Goal: Information Seeking & Learning: Learn about a topic

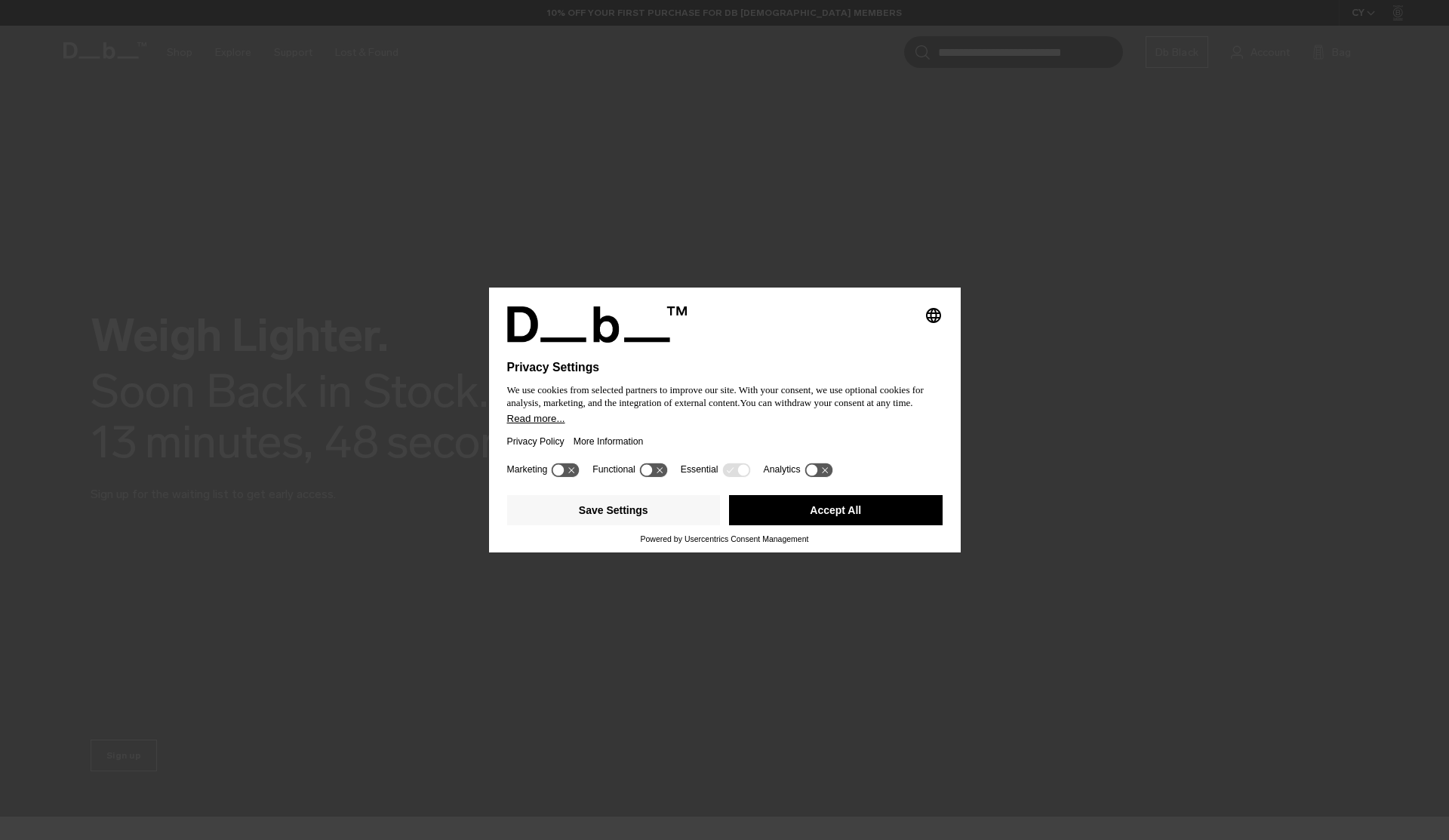
click at [901, 522] on button "Accept All" at bounding box center [836, 510] width 213 height 31
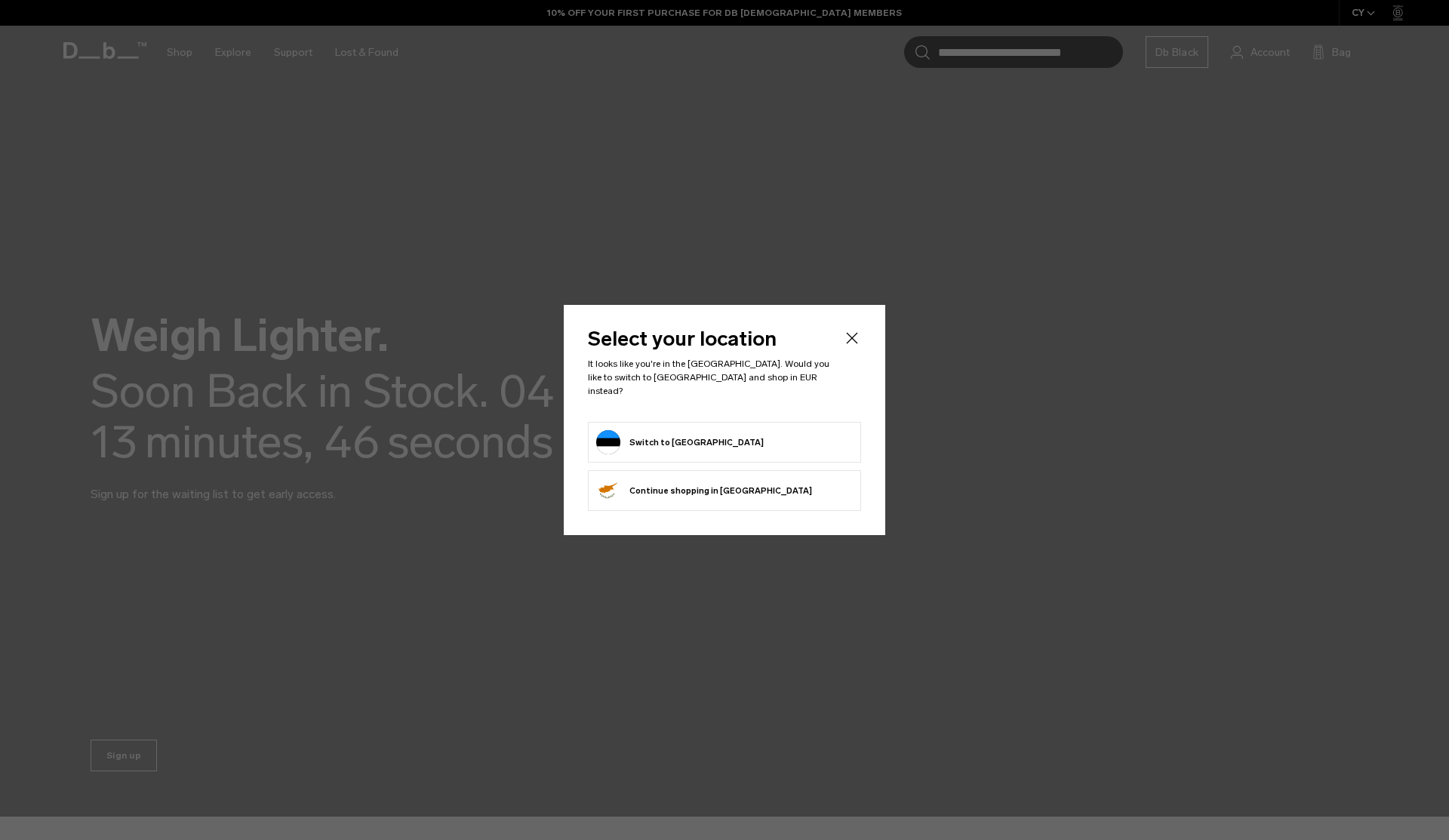
click at [688, 438] on button "Switch to Estonia" at bounding box center [680, 442] width 168 height 24
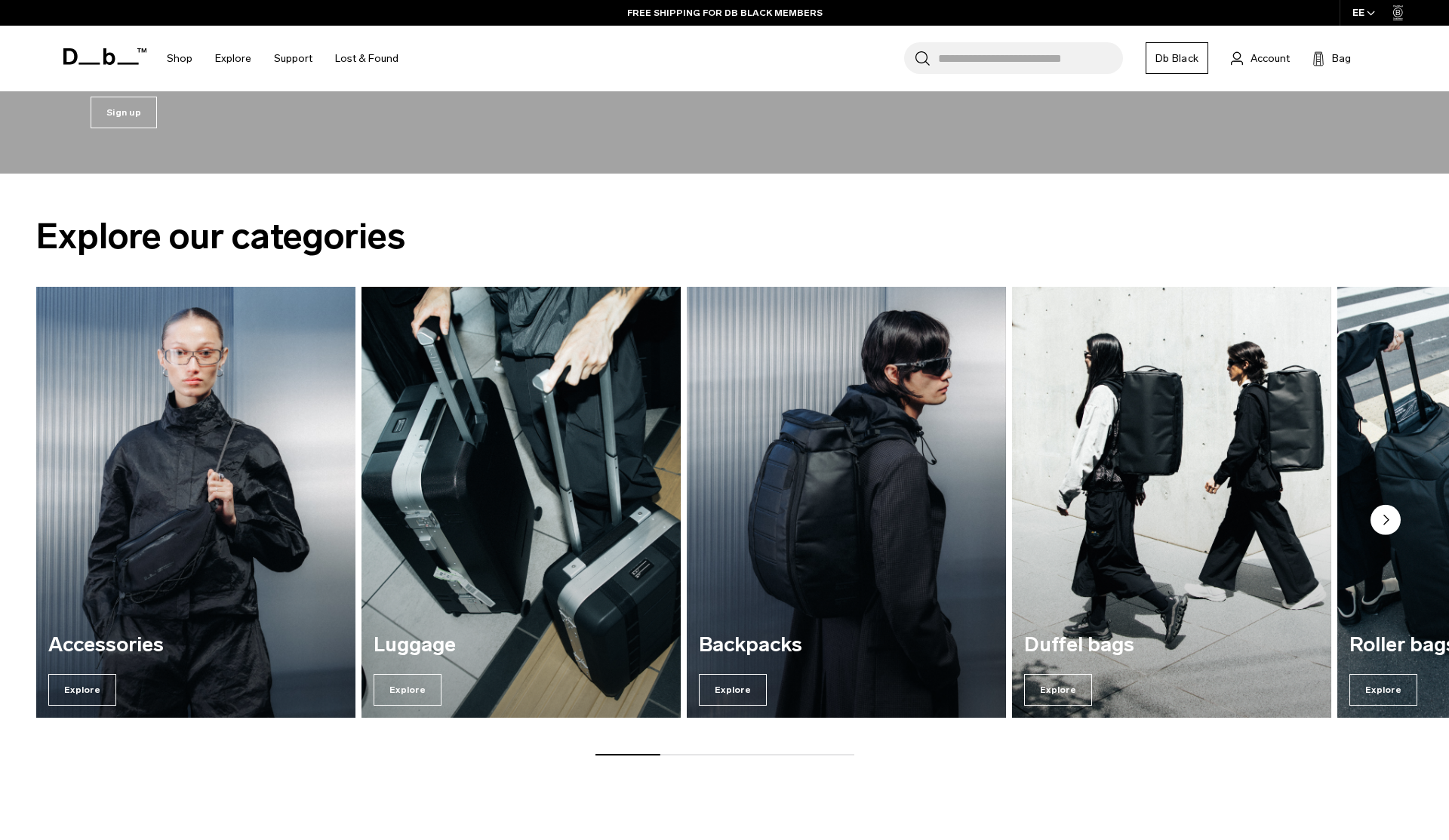
scroll to position [664, 0]
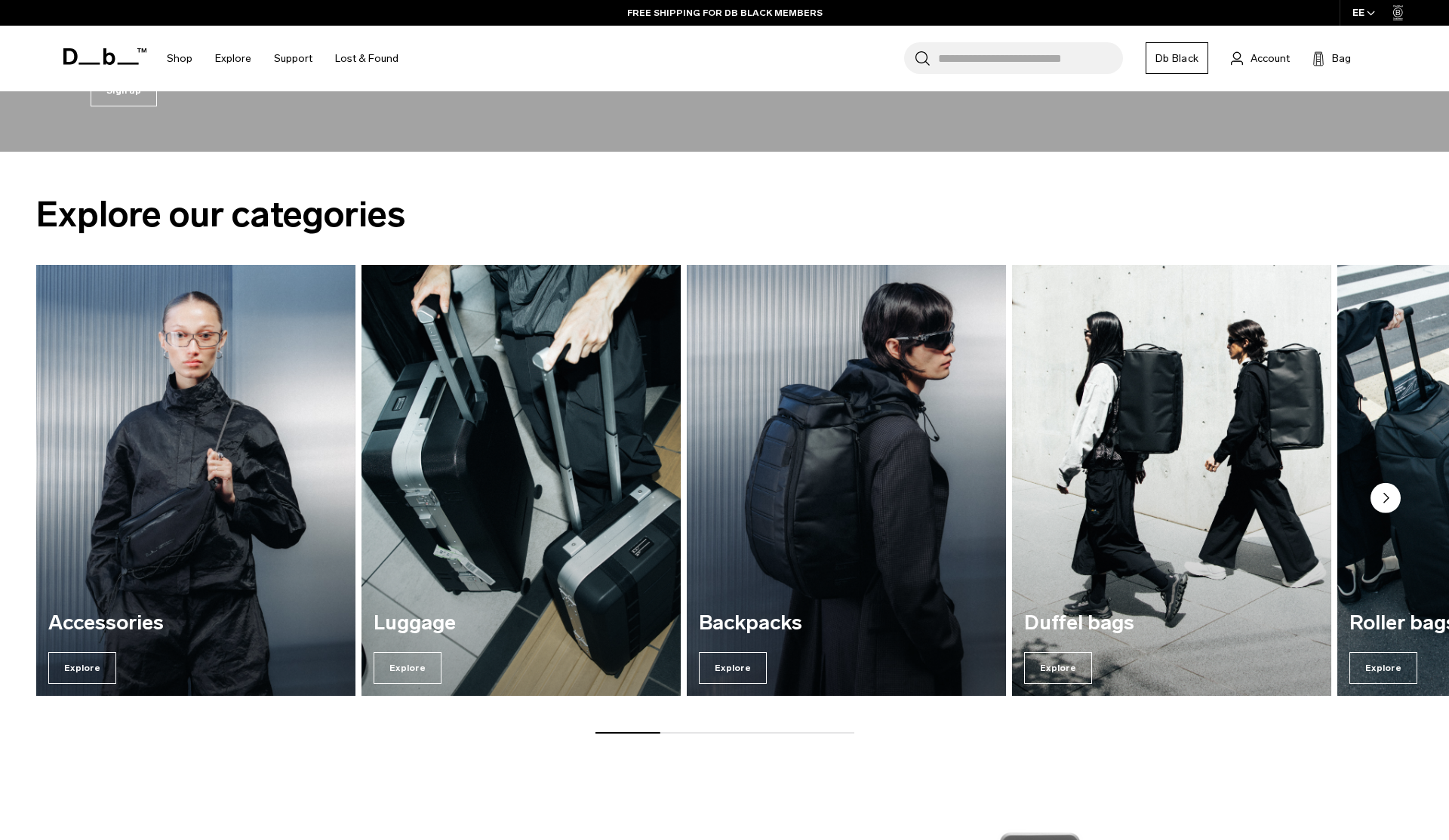
click at [809, 574] on img "3 / 7" at bounding box center [847, 481] width 329 height 444
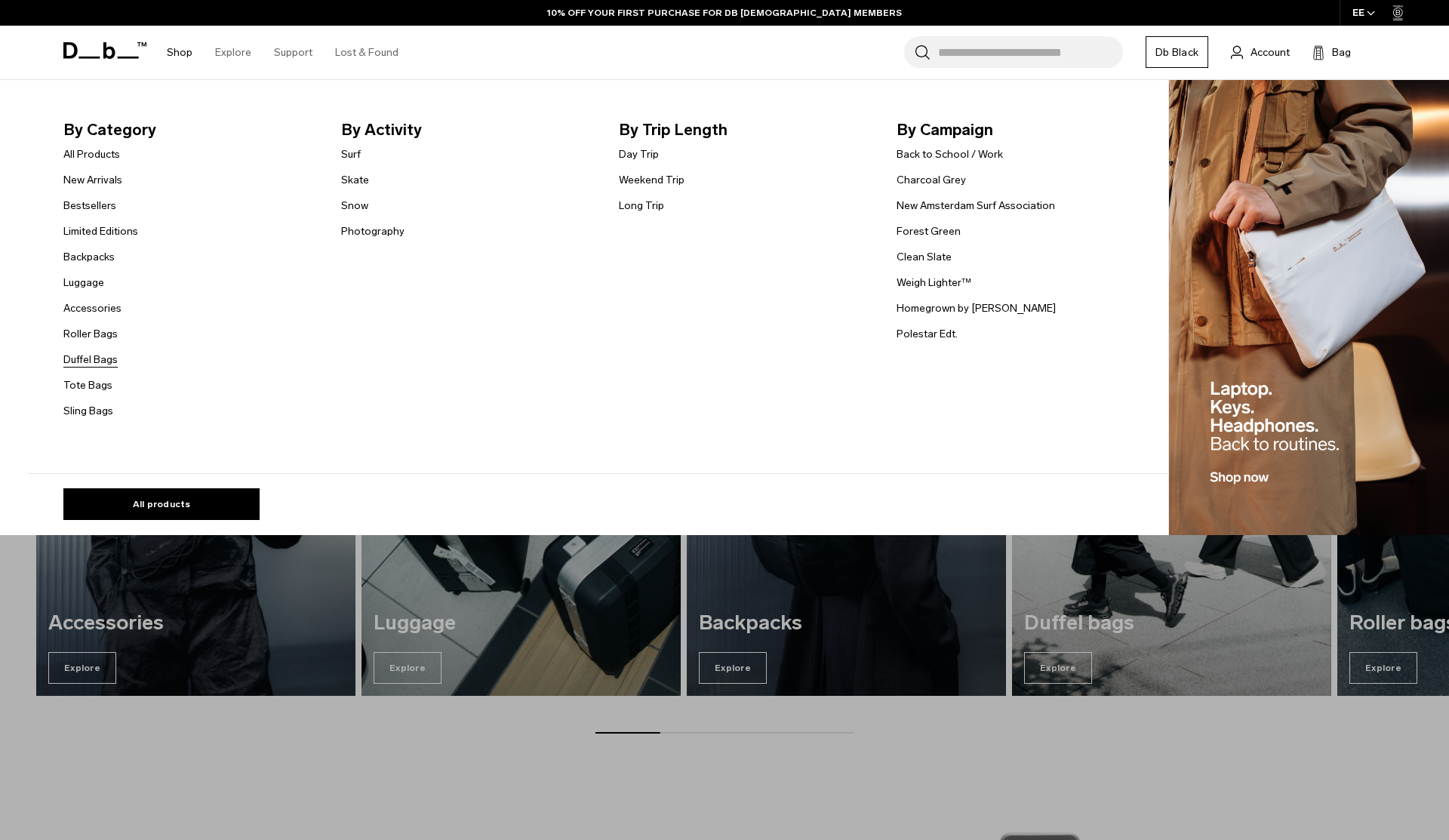
scroll to position [666, 0]
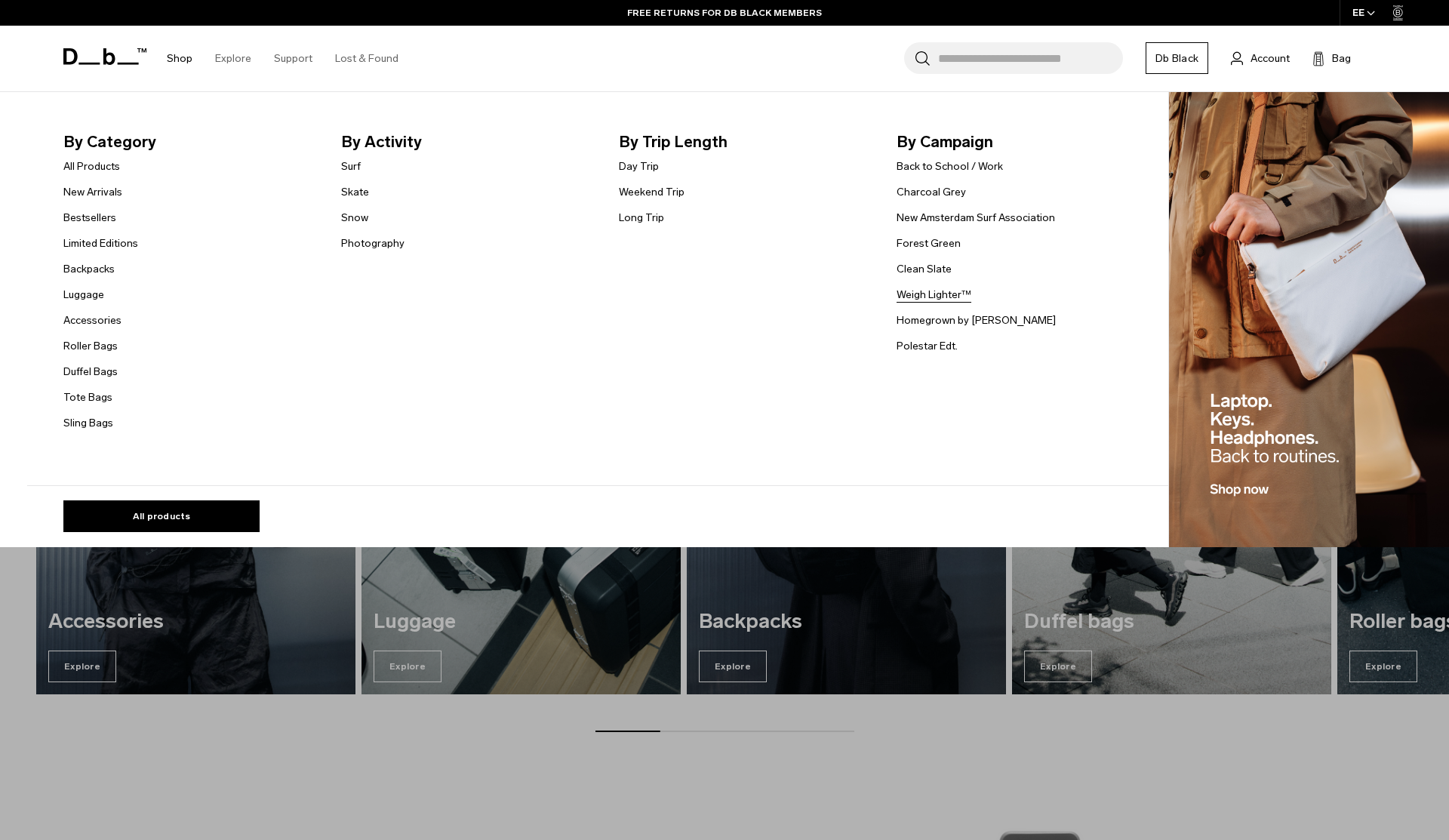
click at [946, 295] on link "Weigh Lighter™" at bounding box center [934, 295] width 75 height 16
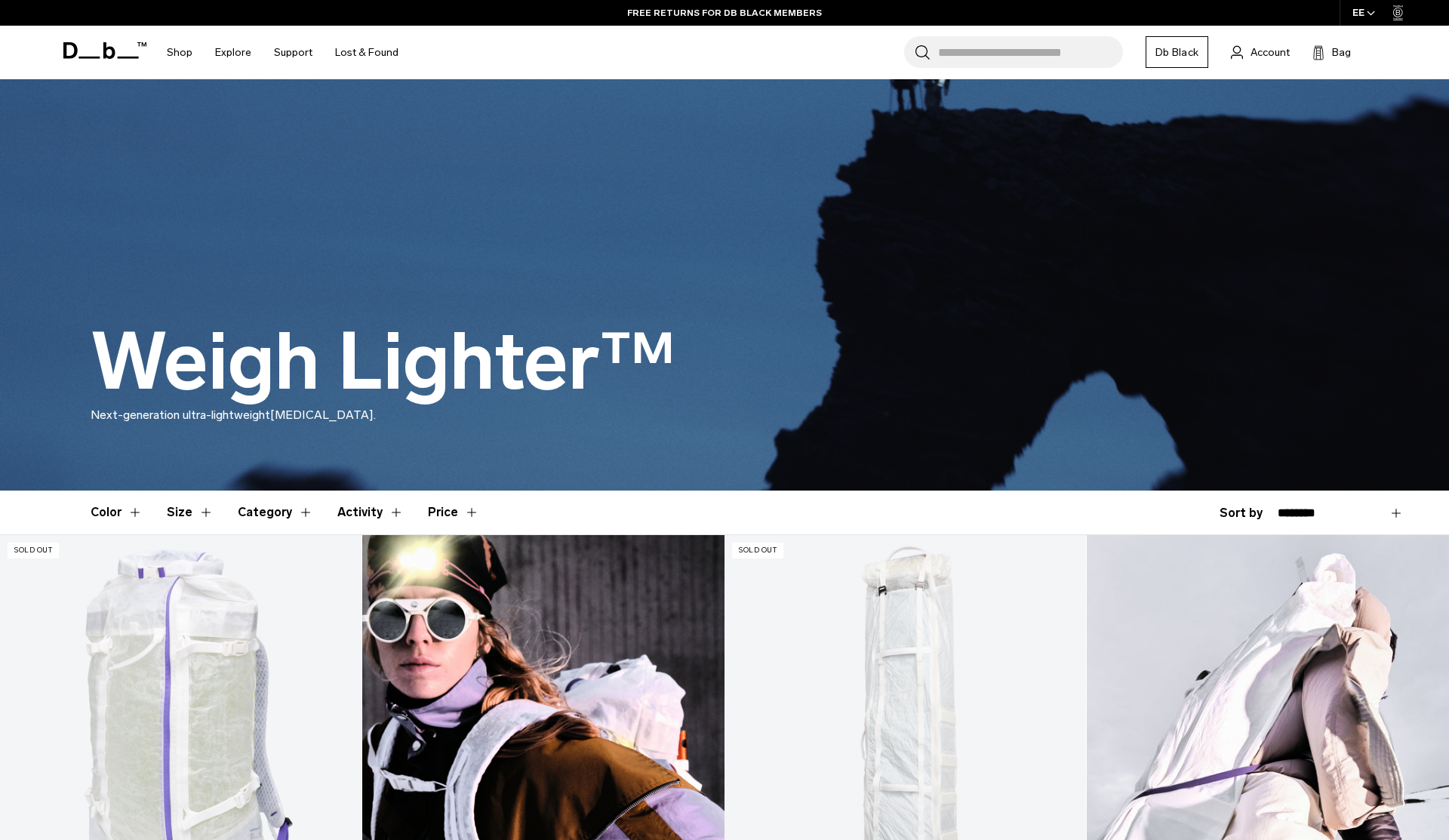
click at [1178, 59] on link "Db Black" at bounding box center [1177, 51] width 63 height 32
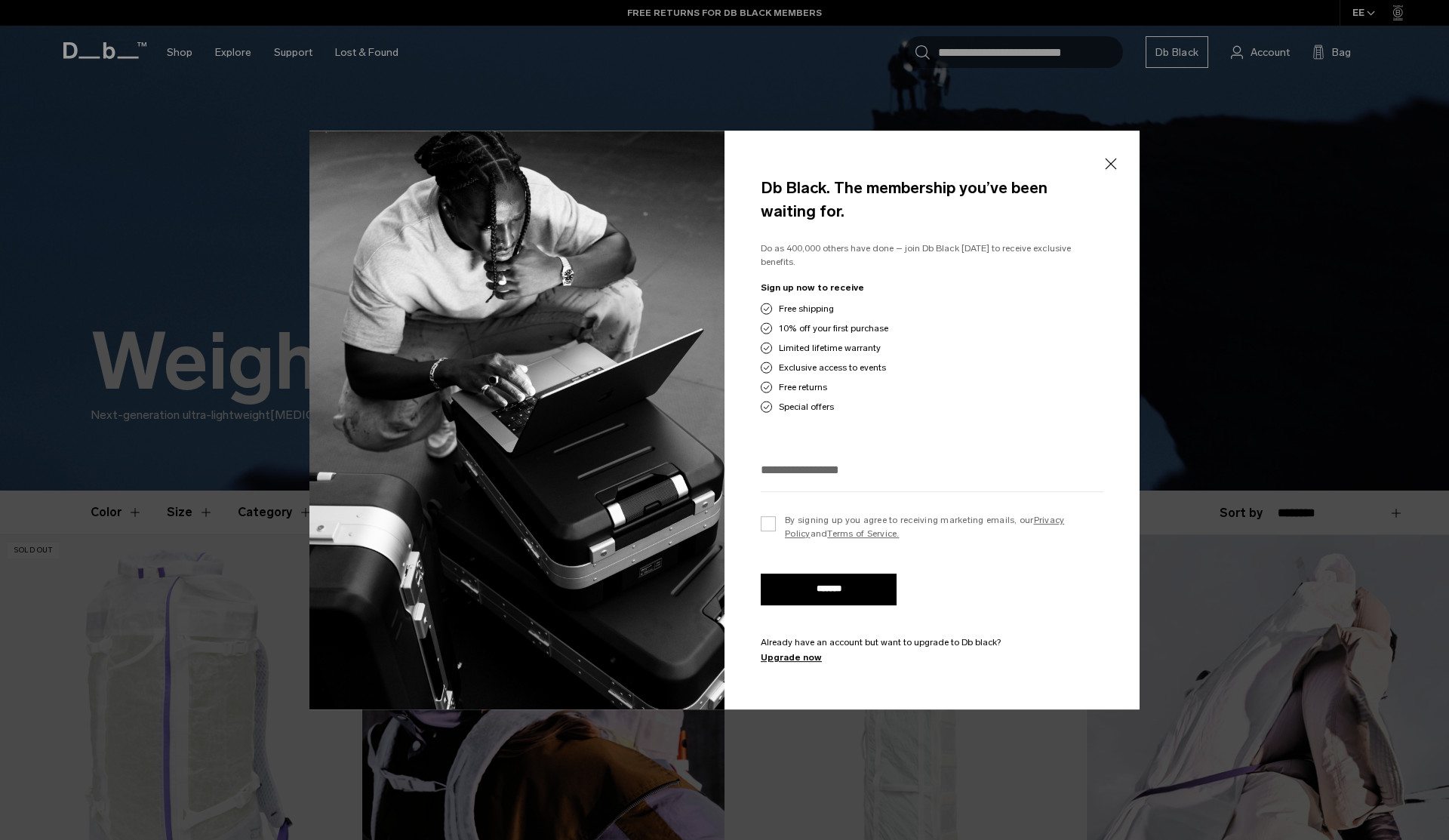
click at [1112, 174] on button "Close" at bounding box center [1110, 164] width 19 height 32
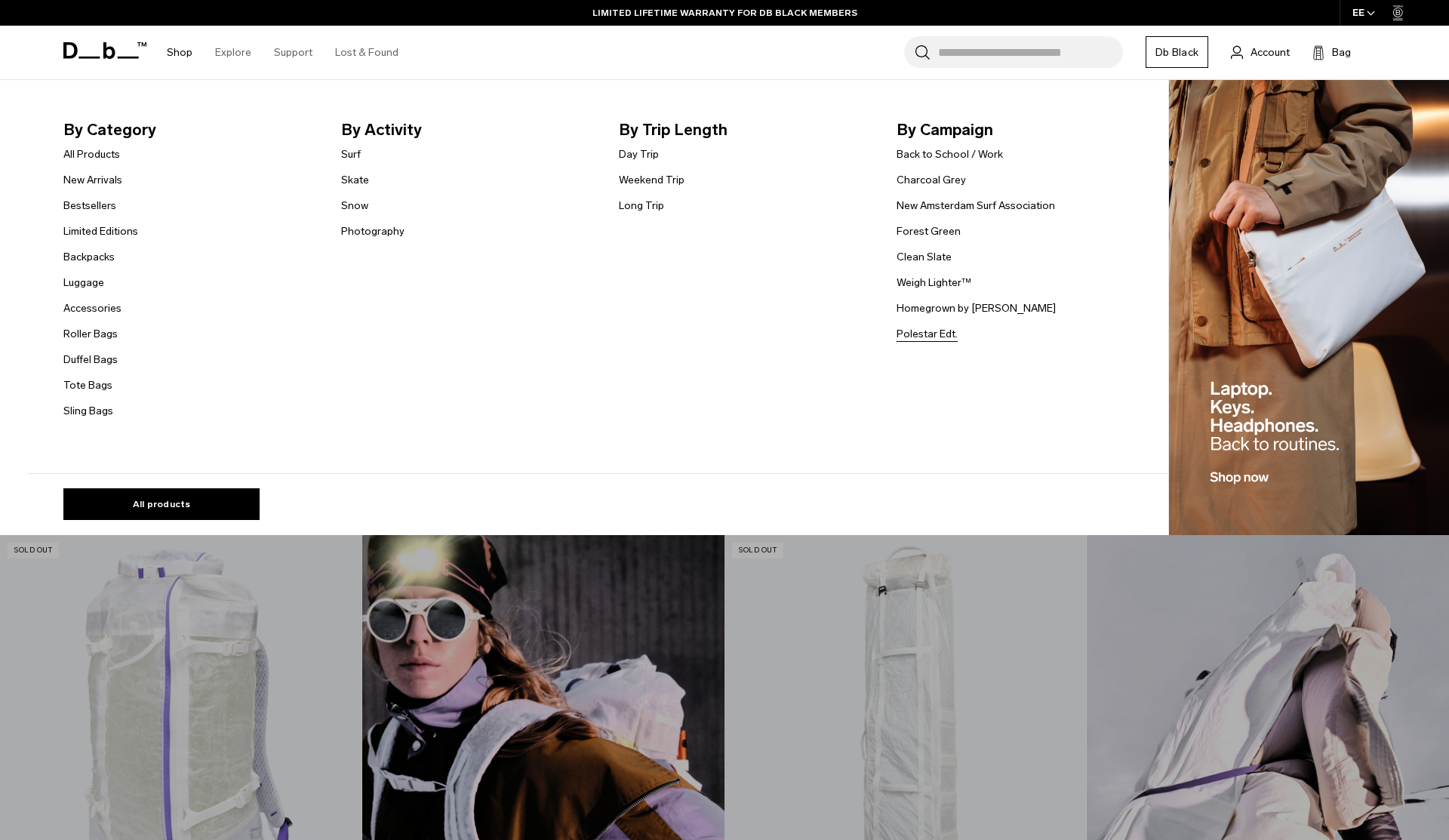
click at [927, 329] on link "Polestar Edt." at bounding box center [928, 334] width 61 height 16
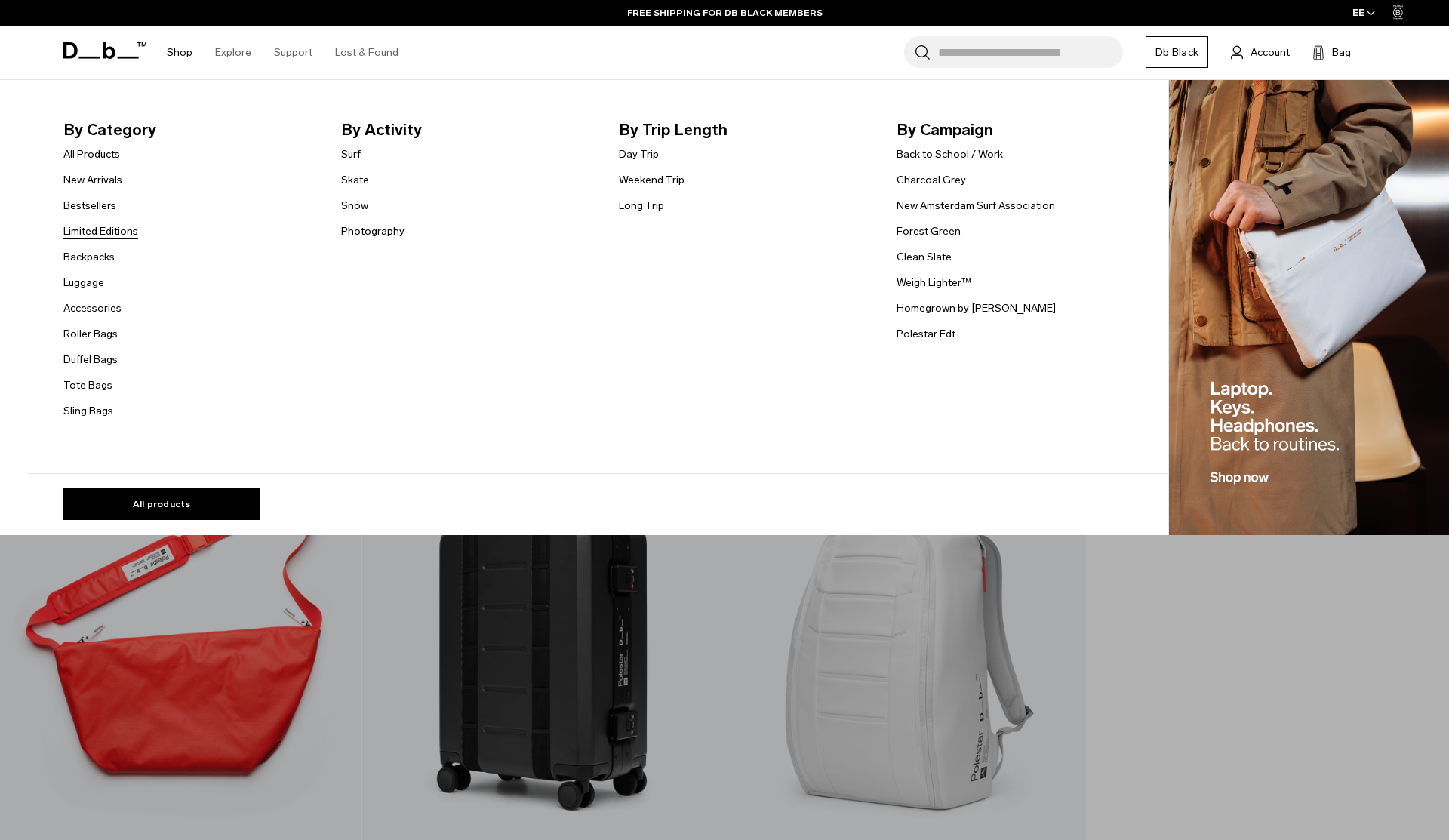
click at [113, 229] on link "Limited Editions" at bounding box center [100, 231] width 75 height 16
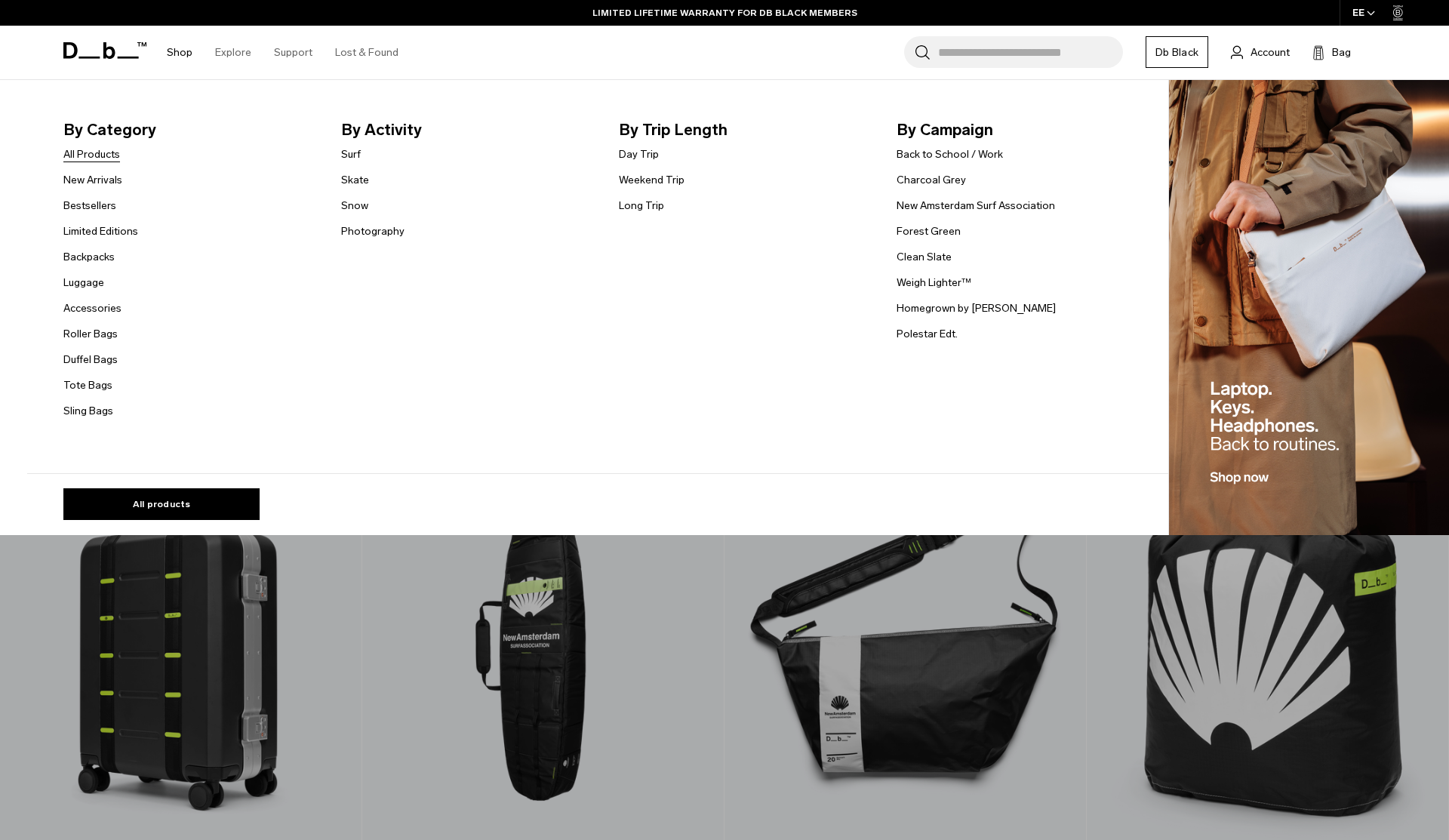
click at [102, 149] on link "All Products" at bounding box center [91, 155] width 57 height 16
click at [100, 258] on link "Backpacks" at bounding box center [88, 257] width 51 height 16
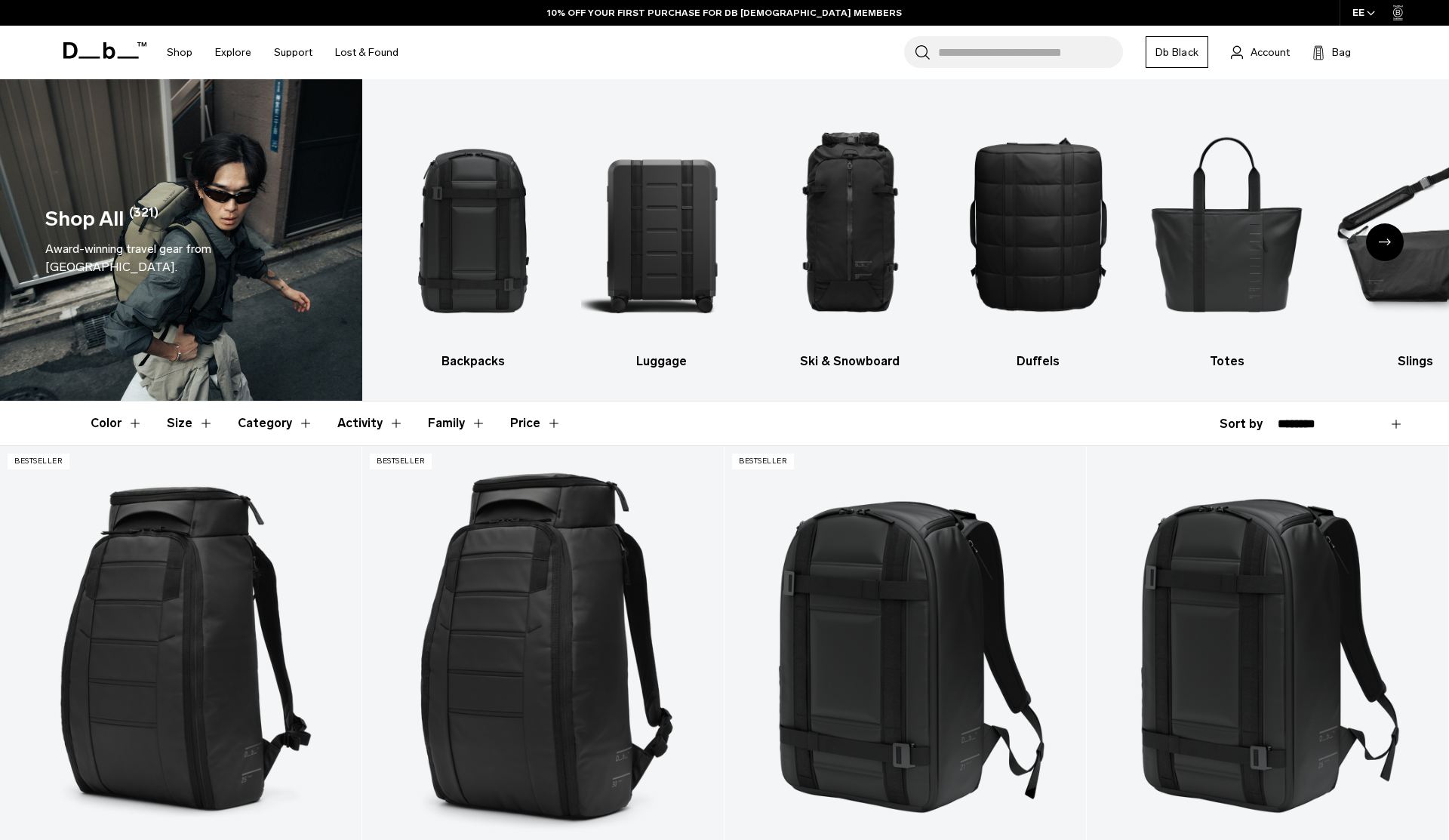
click at [187, 420] on button "Size" at bounding box center [190, 423] width 47 height 44
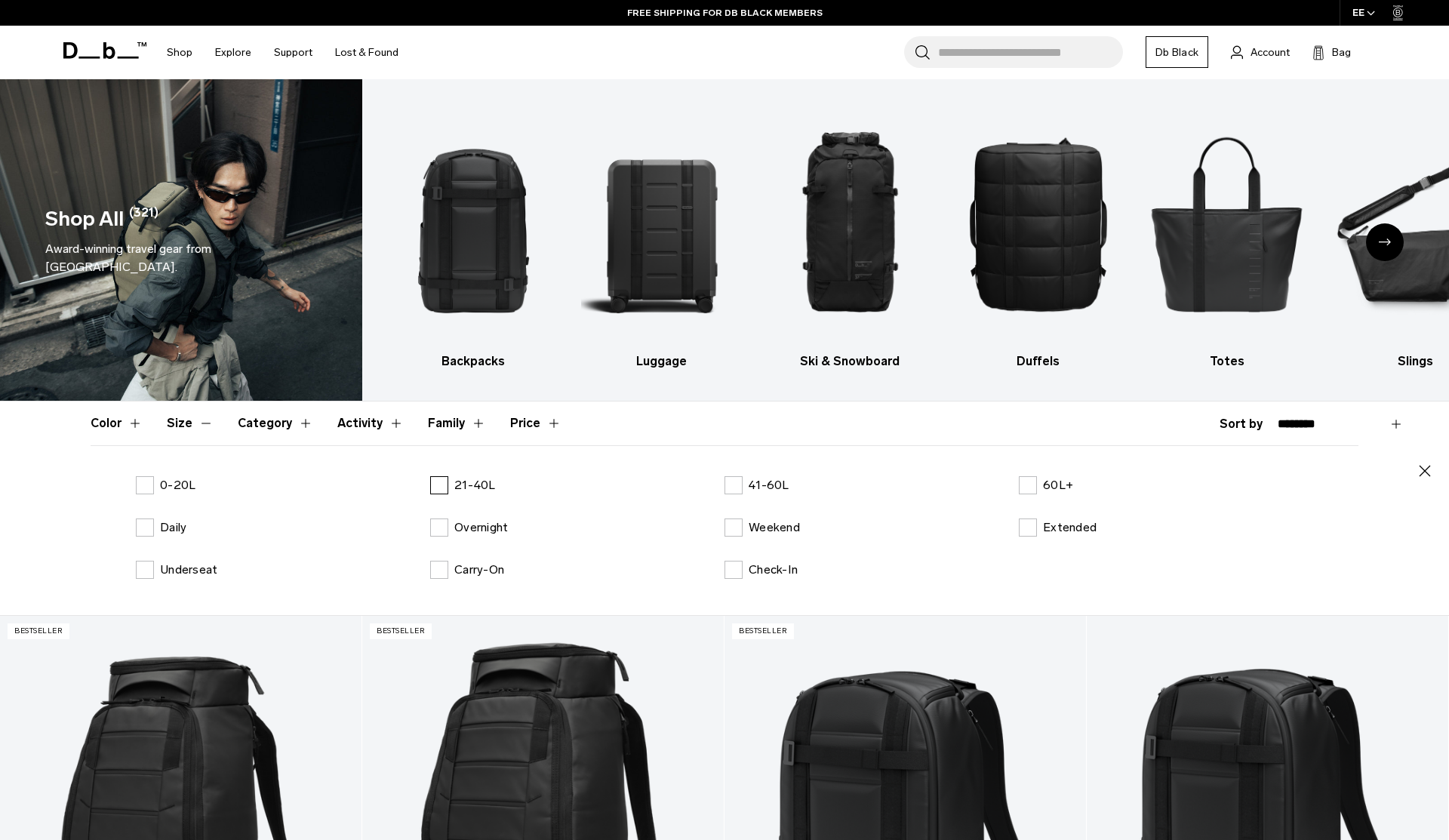
click at [439, 483] on label "21-40L" at bounding box center [463, 485] width 66 height 18
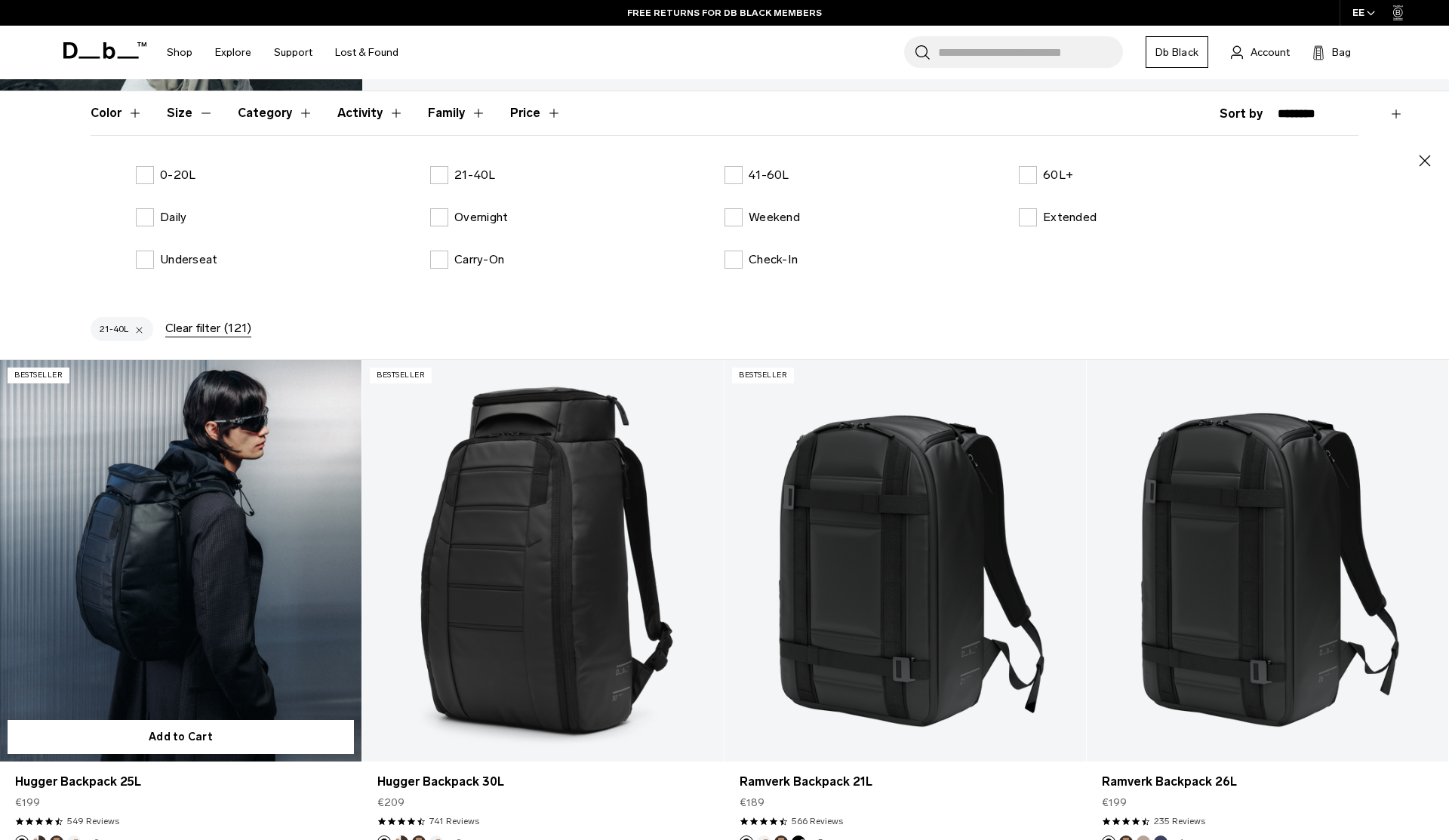
scroll to position [151, 0]
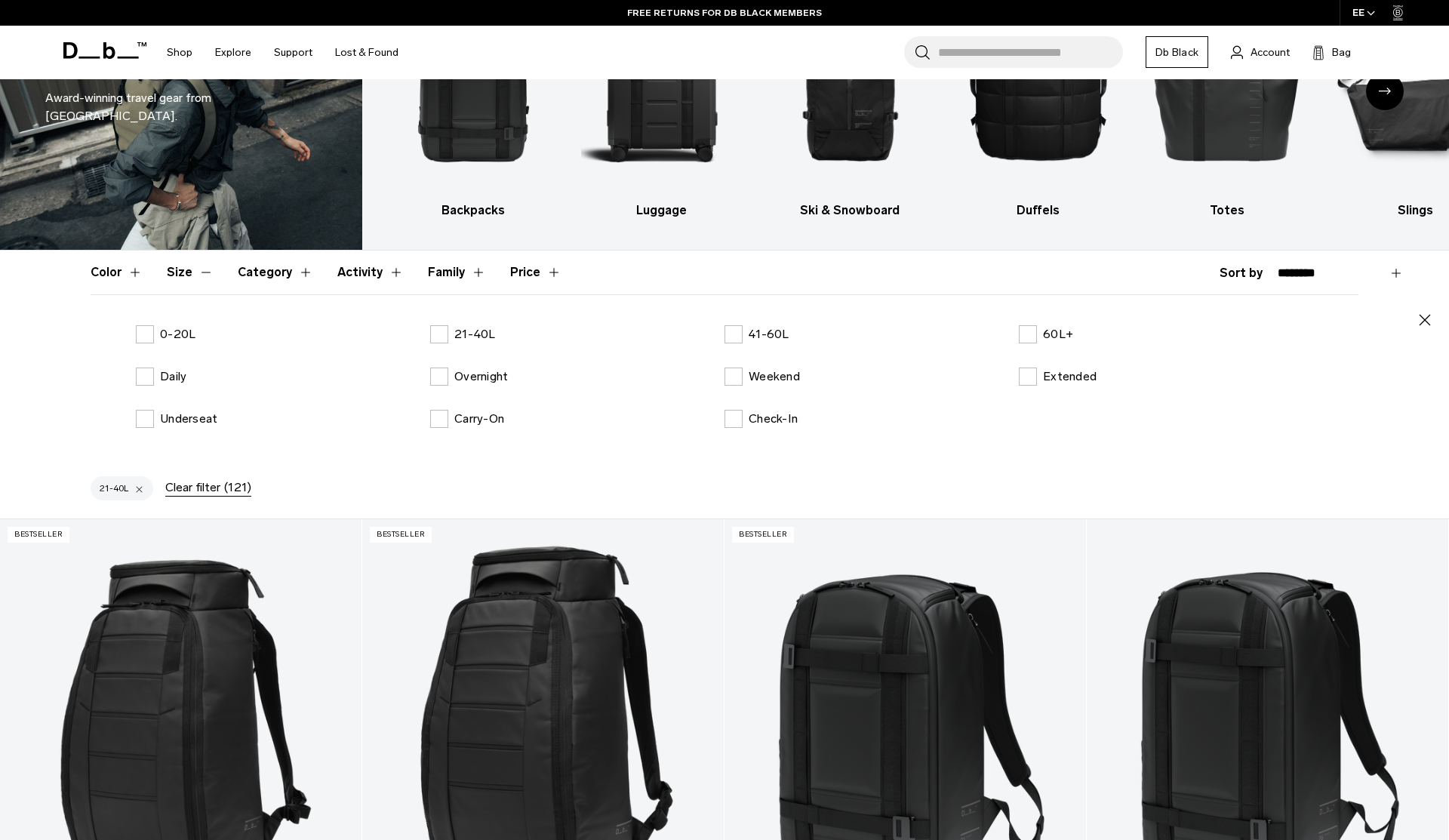
click at [428, 471] on div "21-40L Clear filter (121)" at bounding box center [724, 492] width 1359 height 54
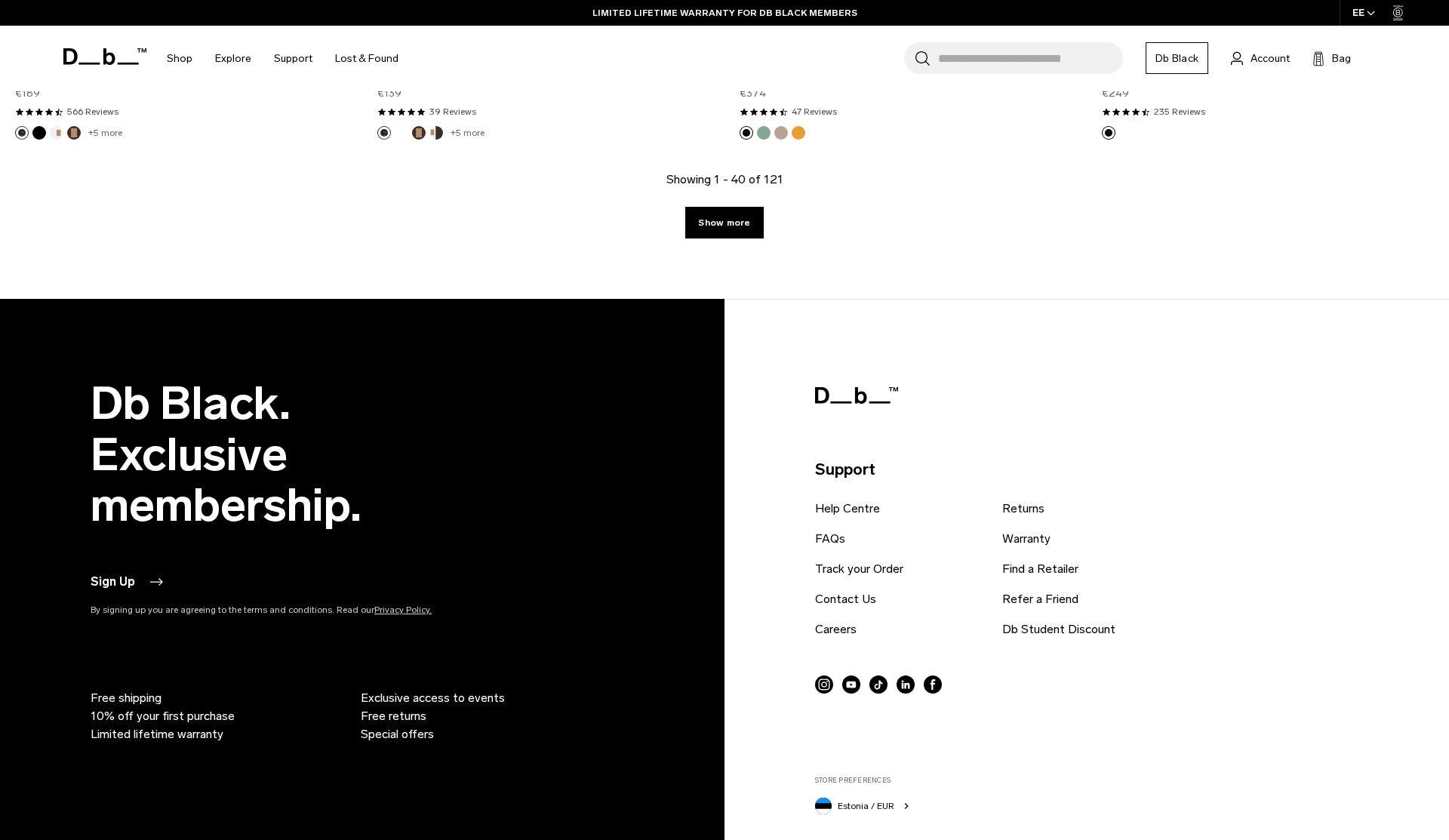
scroll to position [5535, 0]
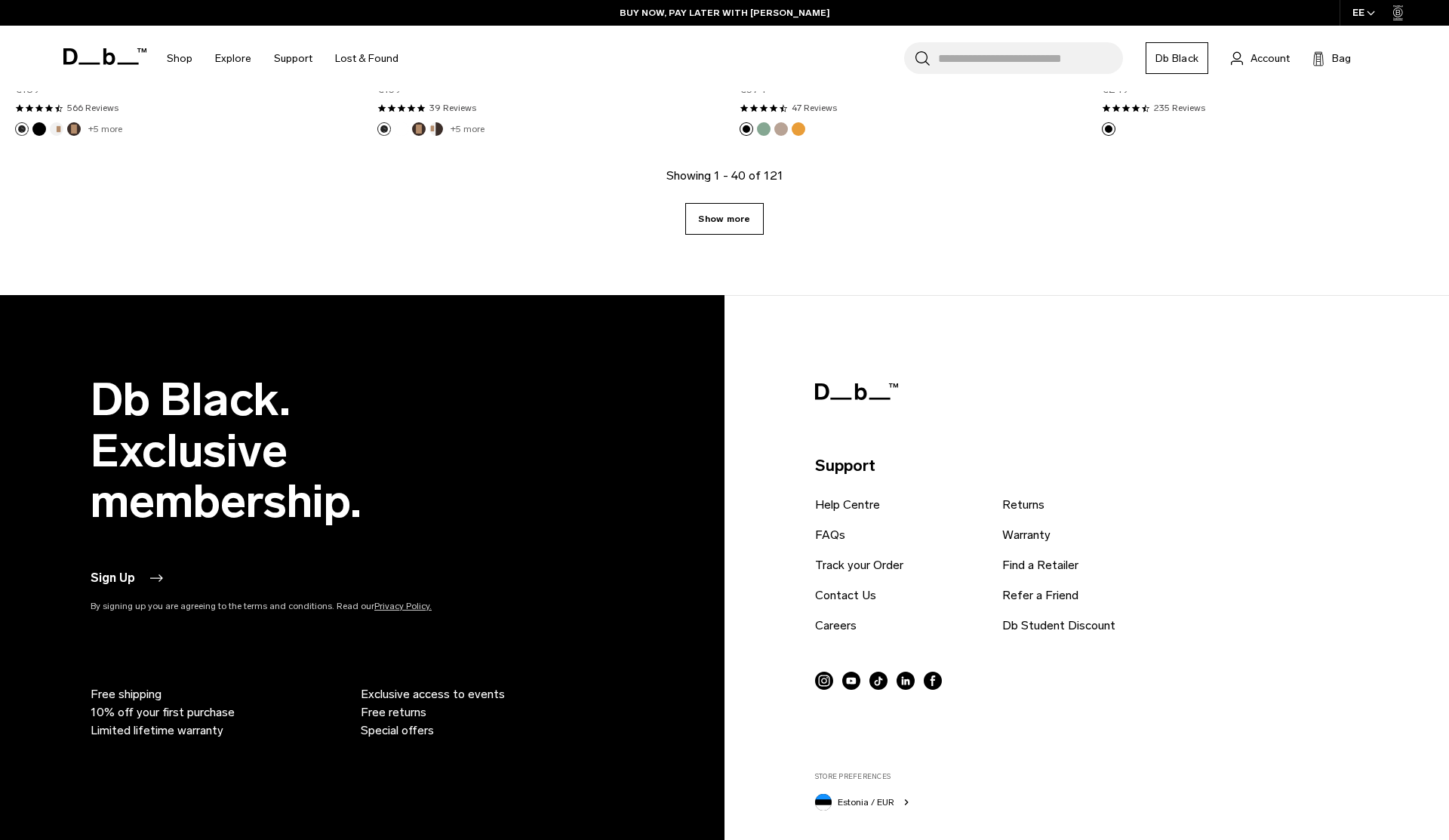
click at [721, 214] on link "Show more" at bounding box center [724, 218] width 77 height 32
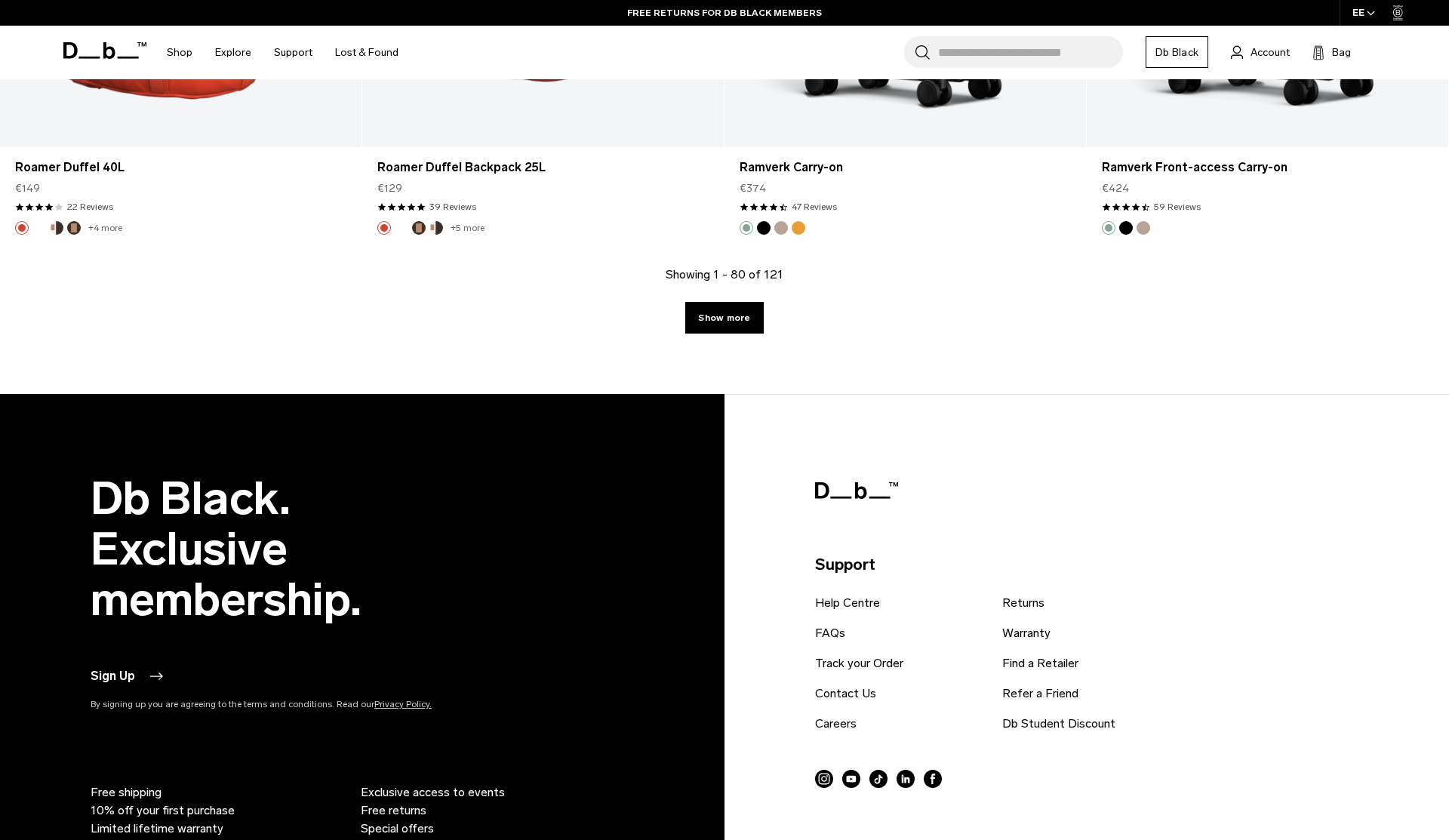
scroll to position [10633, 0]
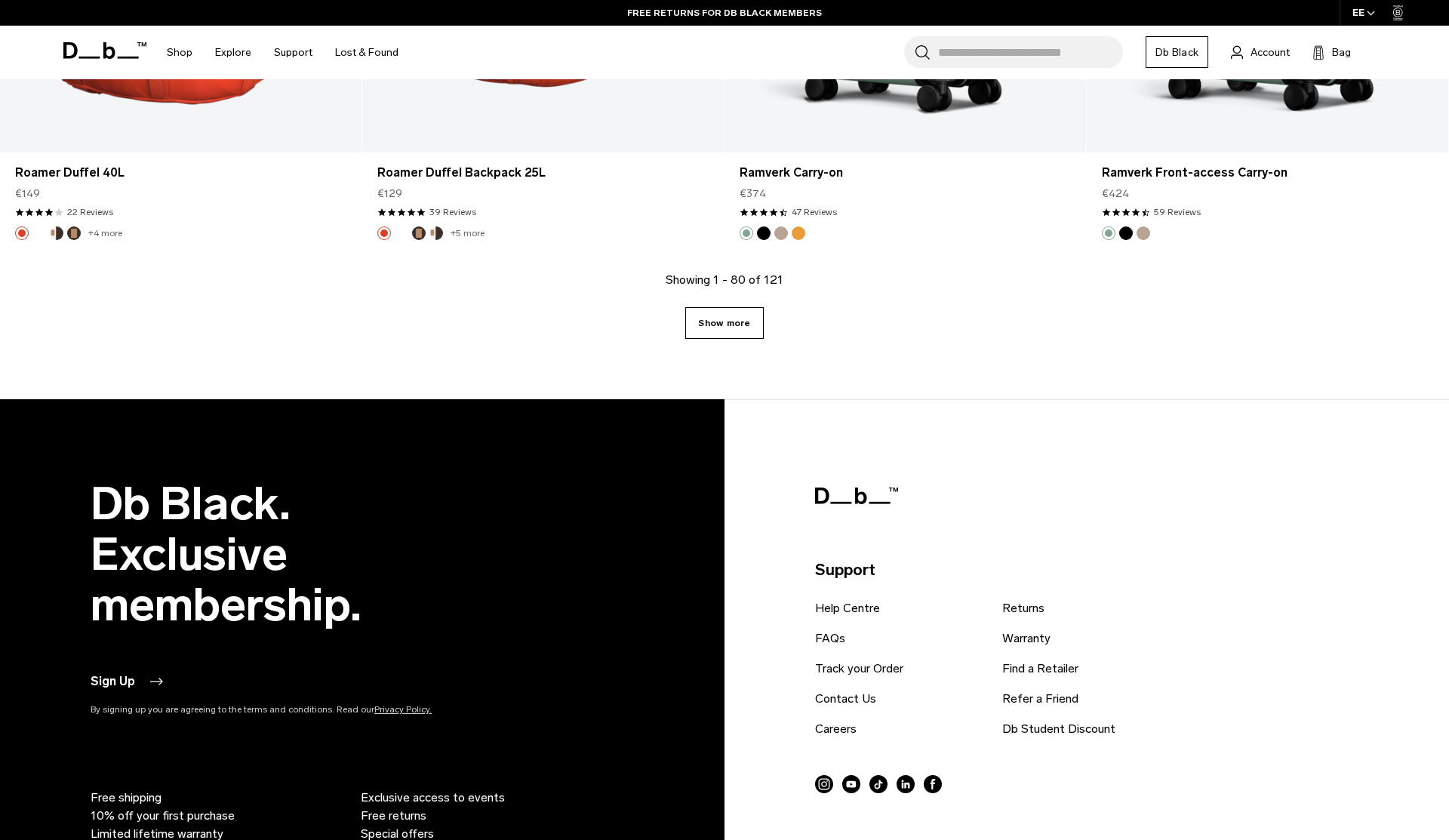
click at [718, 318] on link "Show more" at bounding box center [724, 322] width 77 height 32
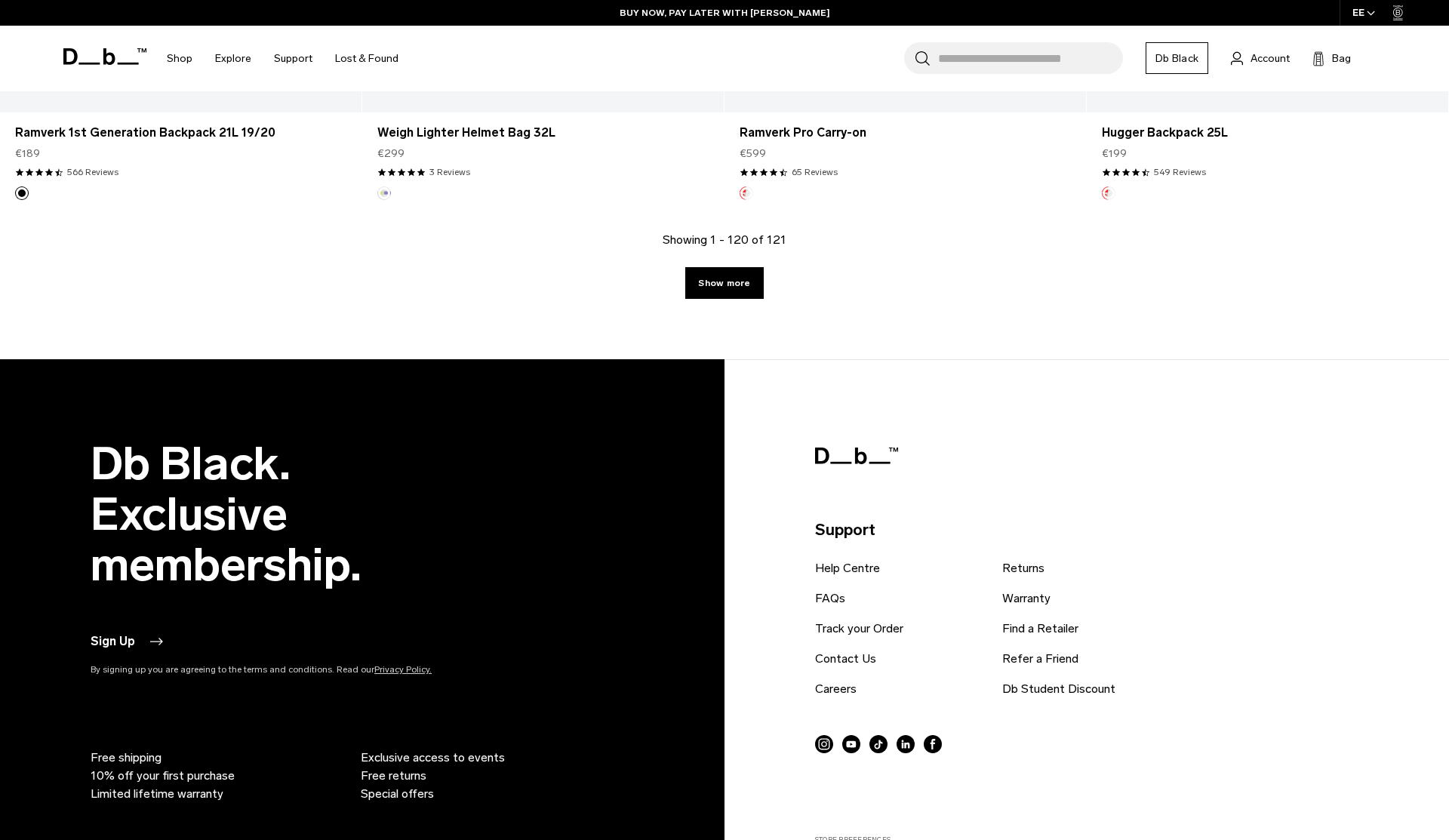
scroll to position [16065, 0]
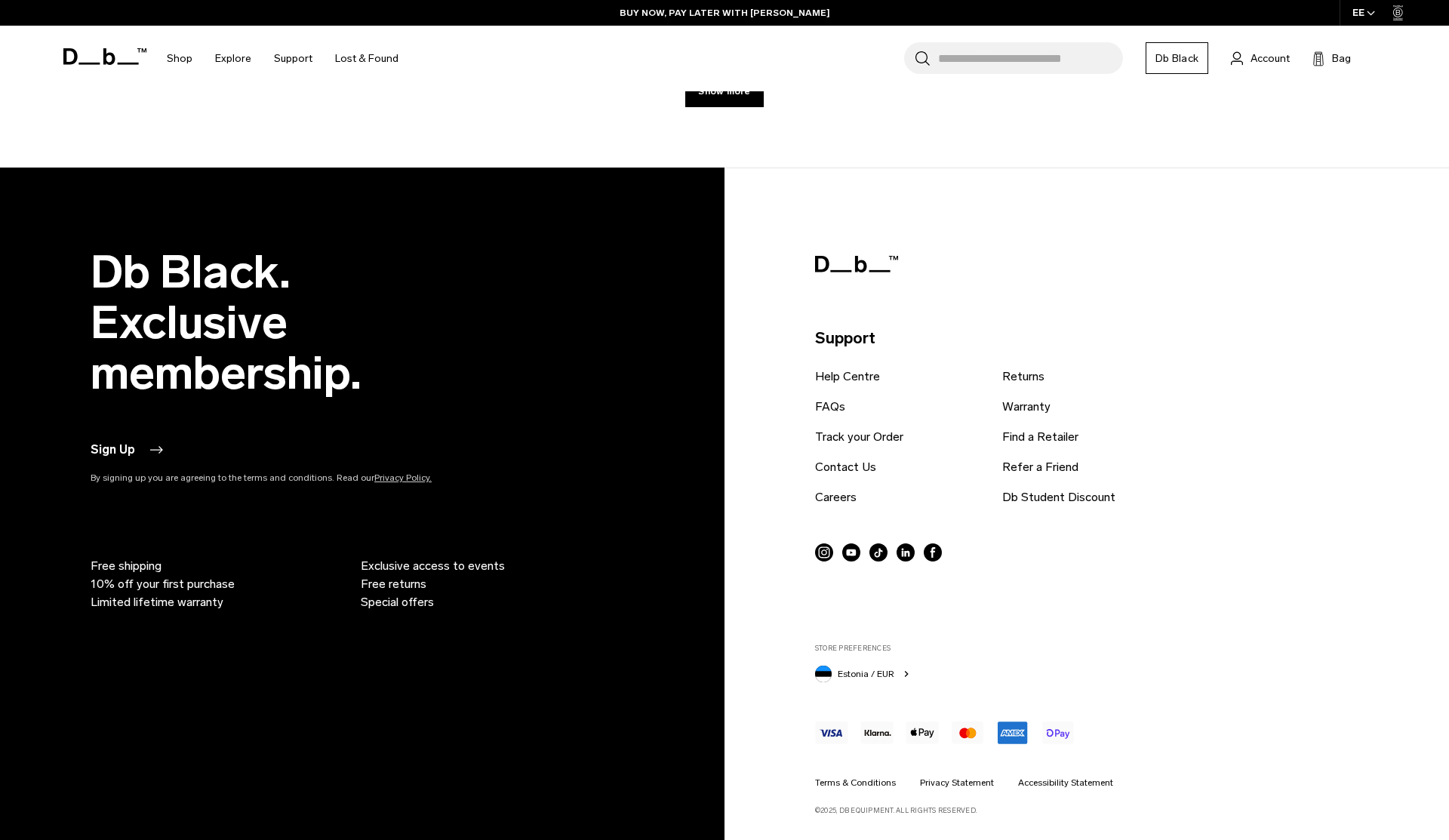
click at [595, 264] on div "Db Black. Exclusive membership. Sign Up By signing up you are agreeing to the t…" at bounding box center [355, 429] width 529 height 365
click at [180, 334] on h2 "Db Black. Exclusive membership." at bounding box center [294, 322] width 408 height 151
click at [483, 319] on h2 "Db Black. Exclusive membership." at bounding box center [294, 322] width 408 height 151
click at [578, 318] on div "Db Black. Exclusive membership. Sign Up By signing up you are agreeing to the t…" at bounding box center [355, 429] width 529 height 365
click at [310, 374] on h2 "Db Black. Exclusive membership." at bounding box center [294, 322] width 408 height 151
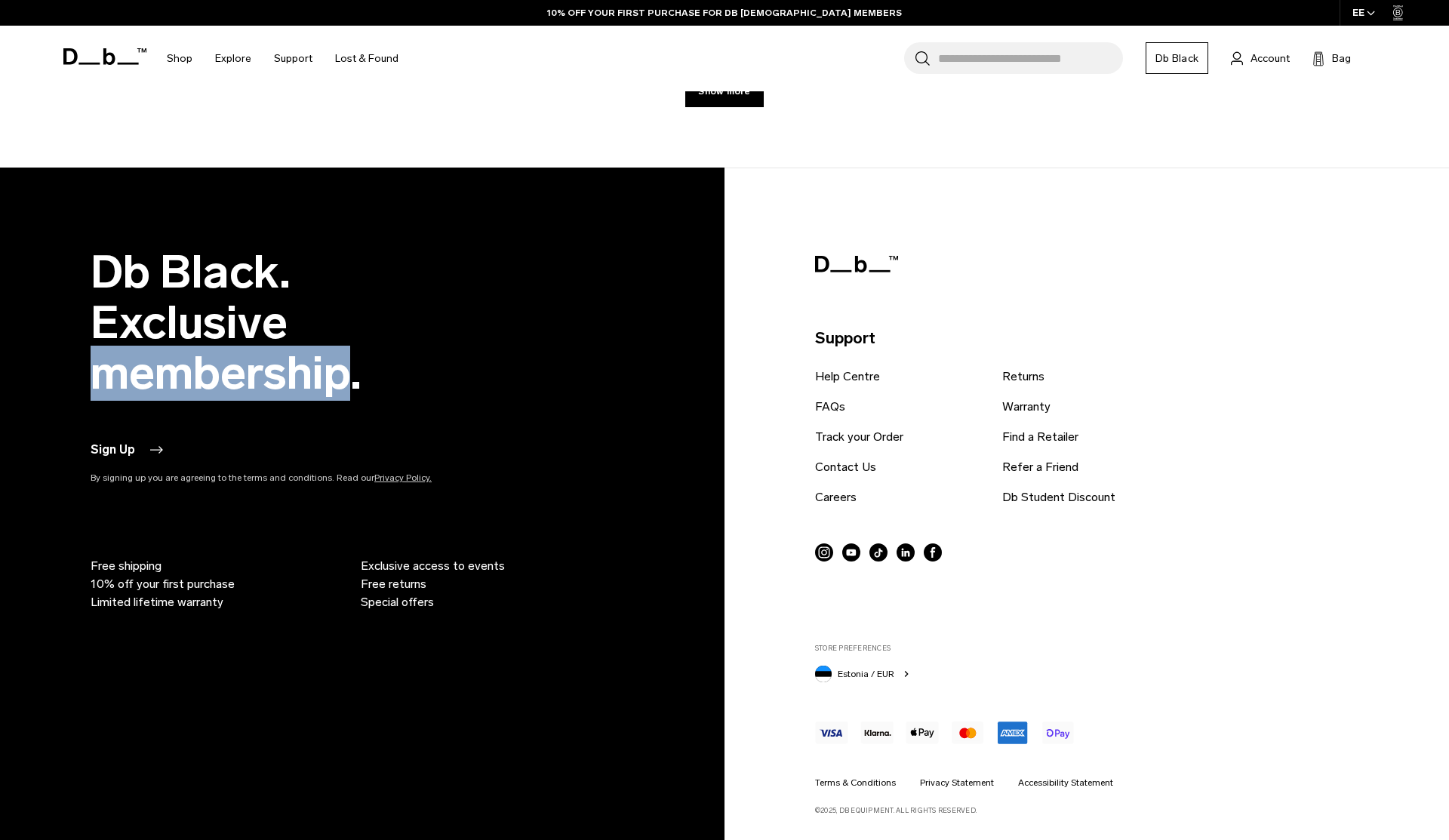
click at [310, 374] on h2 "Db Black. Exclusive membership." at bounding box center [294, 322] width 408 height 151
copy h2 "membership"
